Goal: Find specific page/section: Locate a particular part of the current website

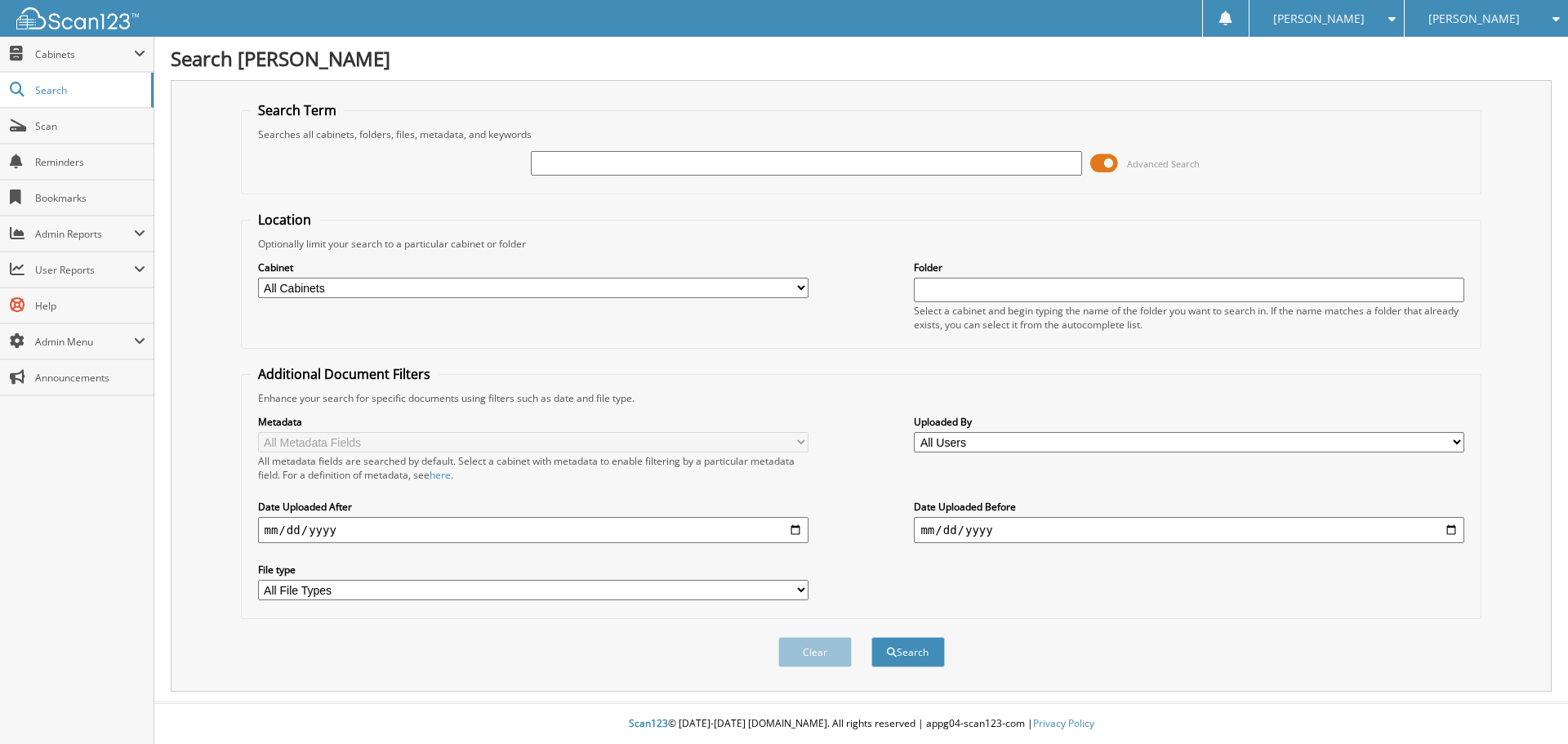
type input "y"
type input "ta2850"
click at [872, 637] on button "Search" at bounding box center [908, 653] width 74 height 30
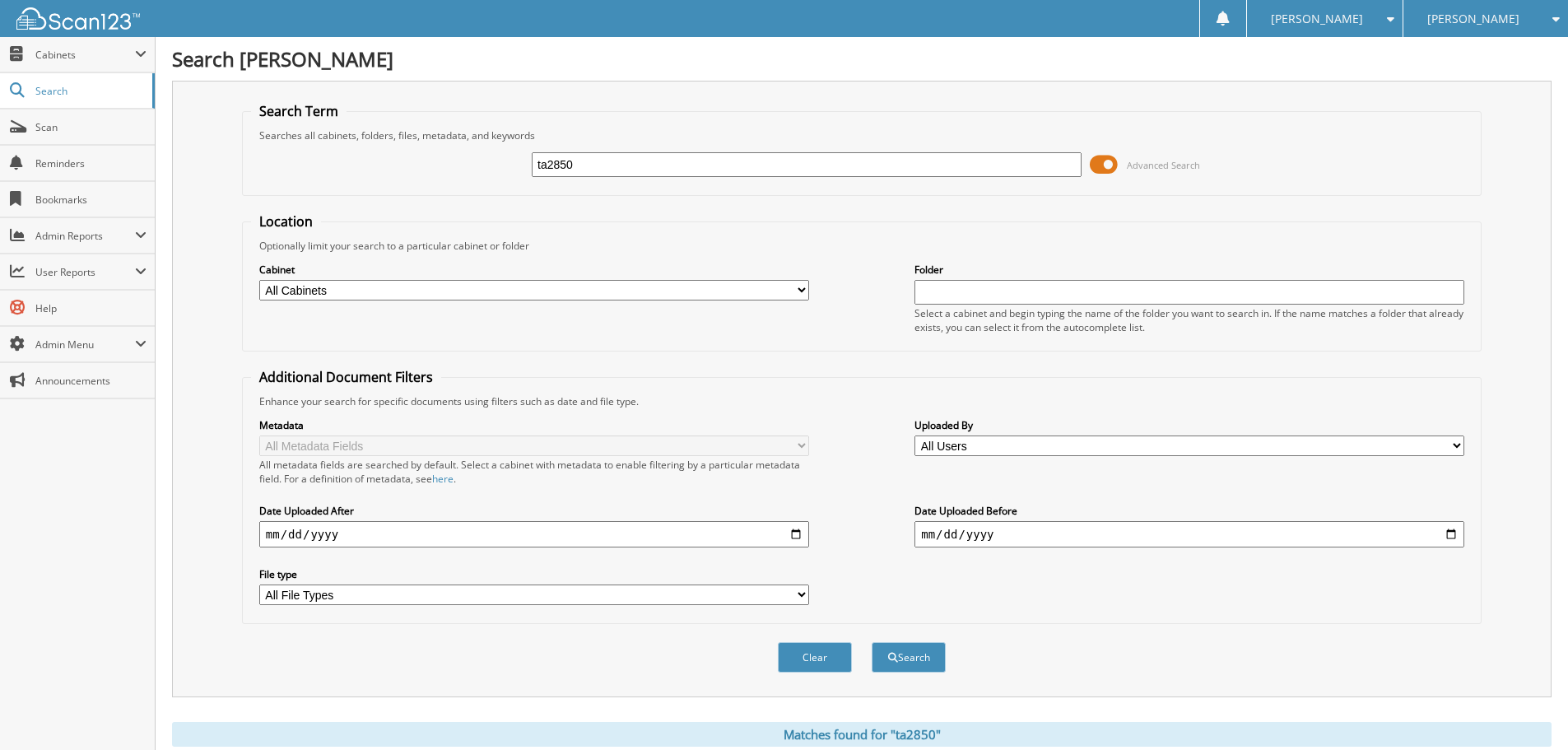
scroll to position [303, 0]
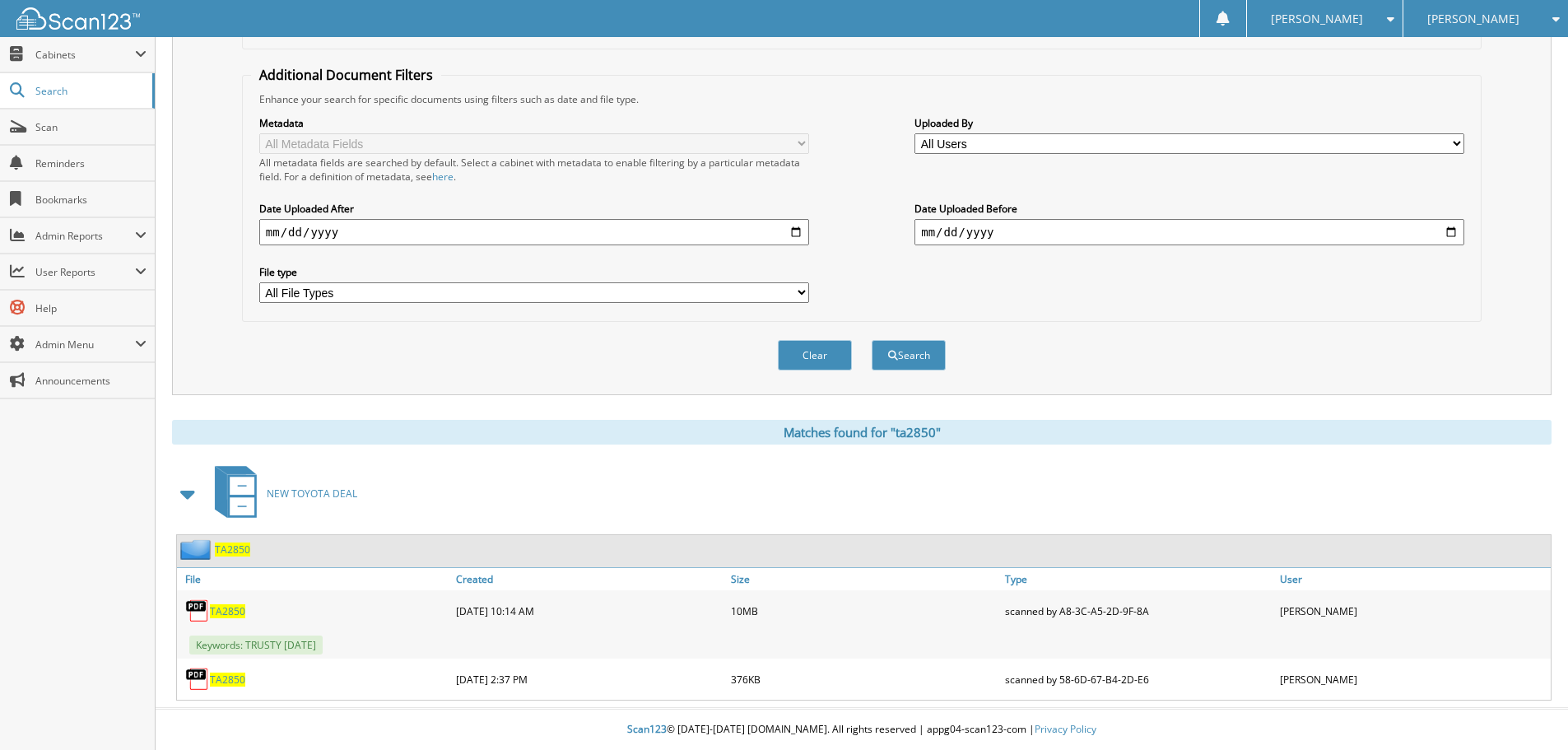
click at [227, 613] on span "TA2850" at bounding box center [227, 611] width 35 height 14
